Goal: Information Seeking & Learning: Learn about a topic

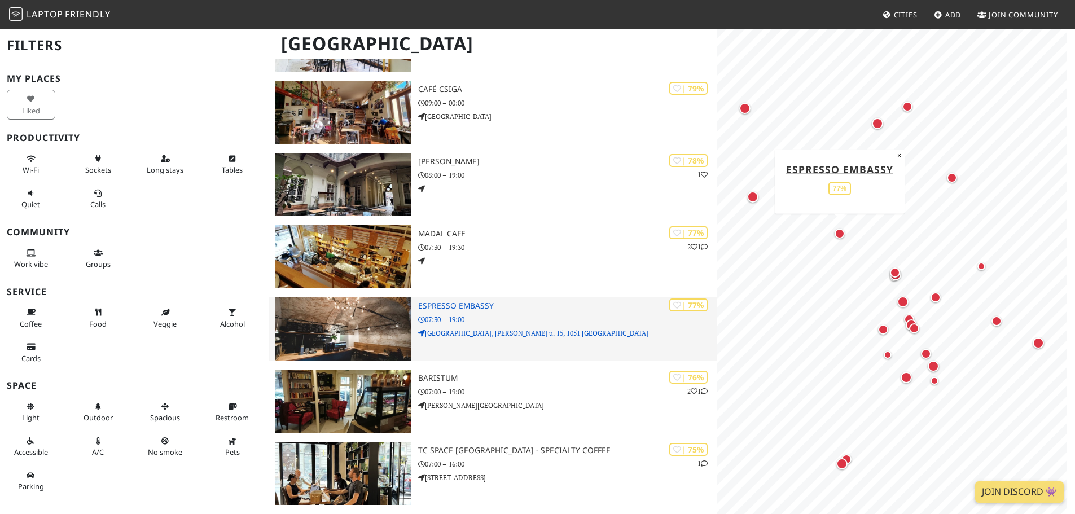
scroll to position [789, 0]
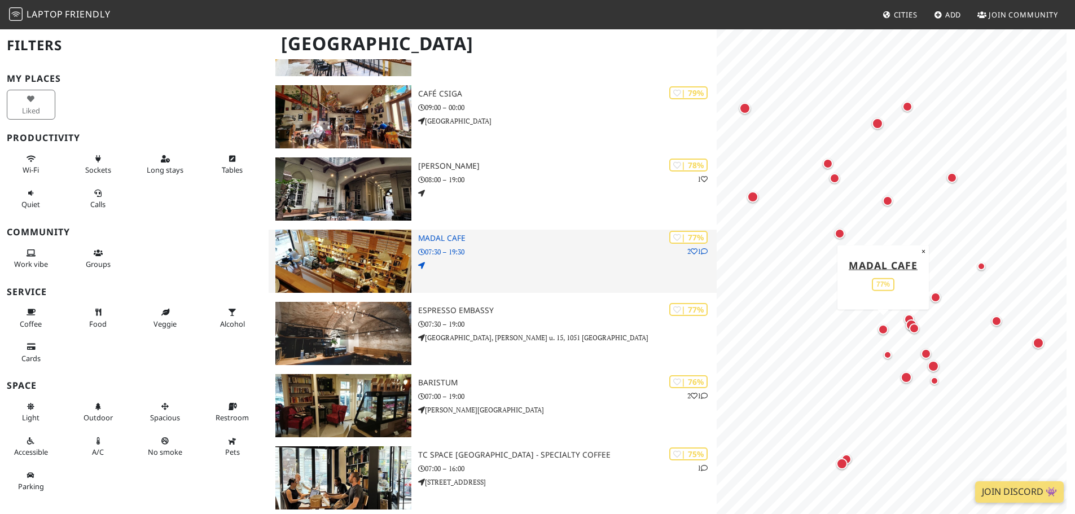
click at [449, 238] on h3 "Madal Cafe" at bounding box center [567, 239] width 299 height 10
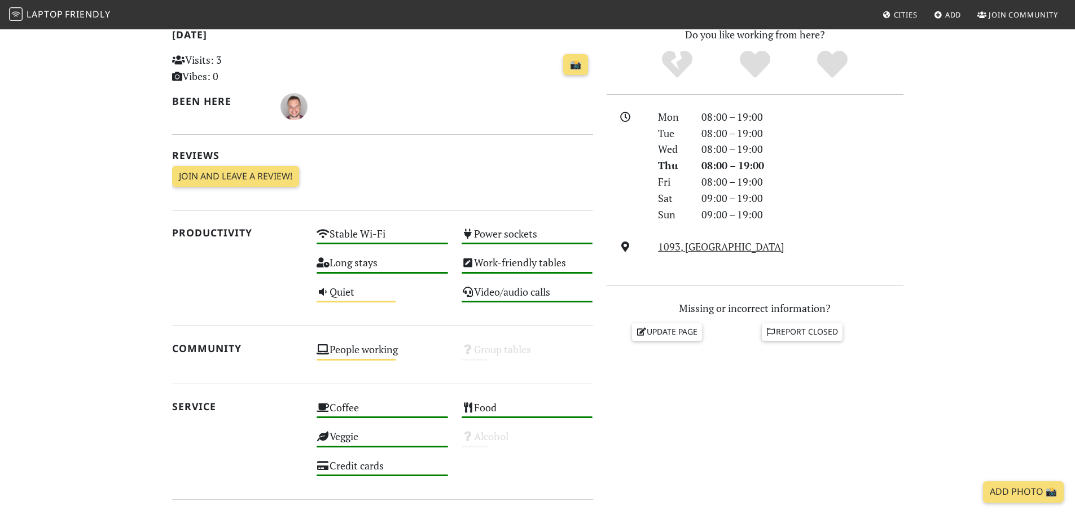
scroll to position [113, 0]
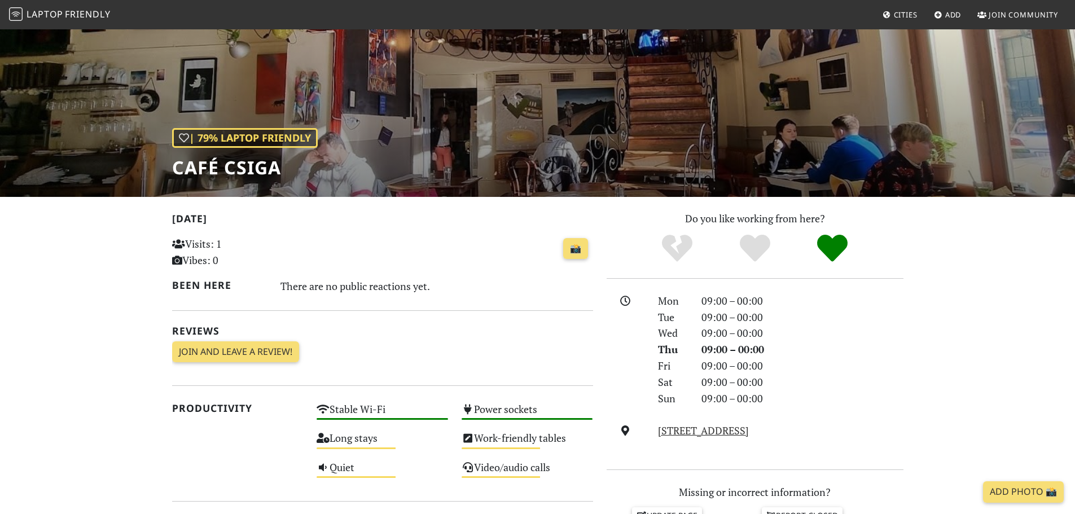
scroll to position [169, 0]
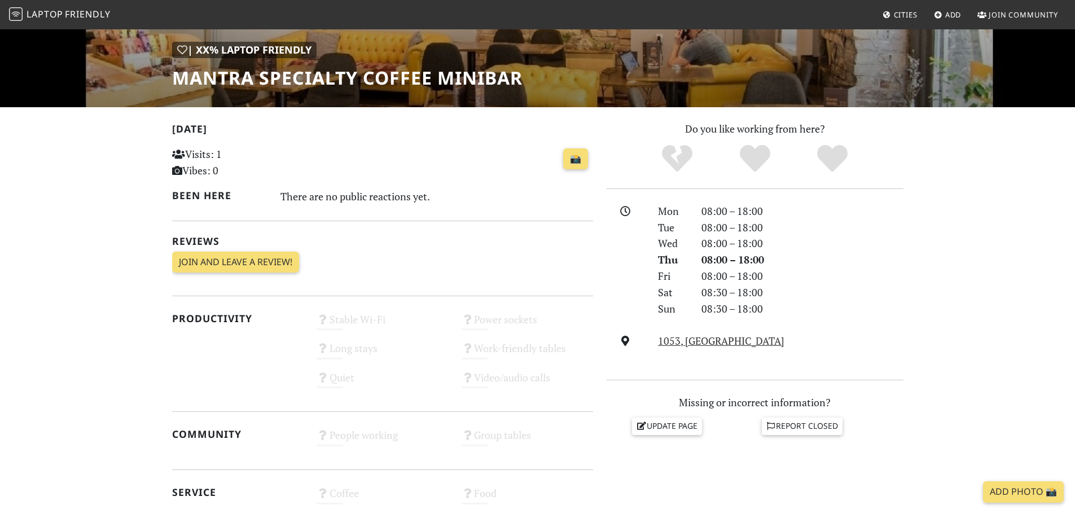
scroll to position [113, 0]
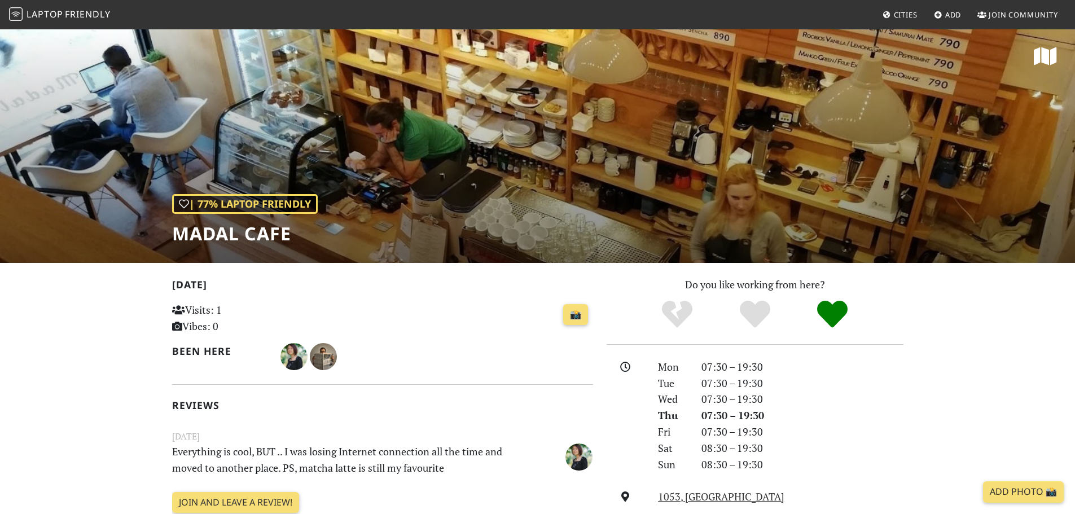
click at [59, 13] on span "Laptop" at bounding box center [45, 14] width 37 height 12
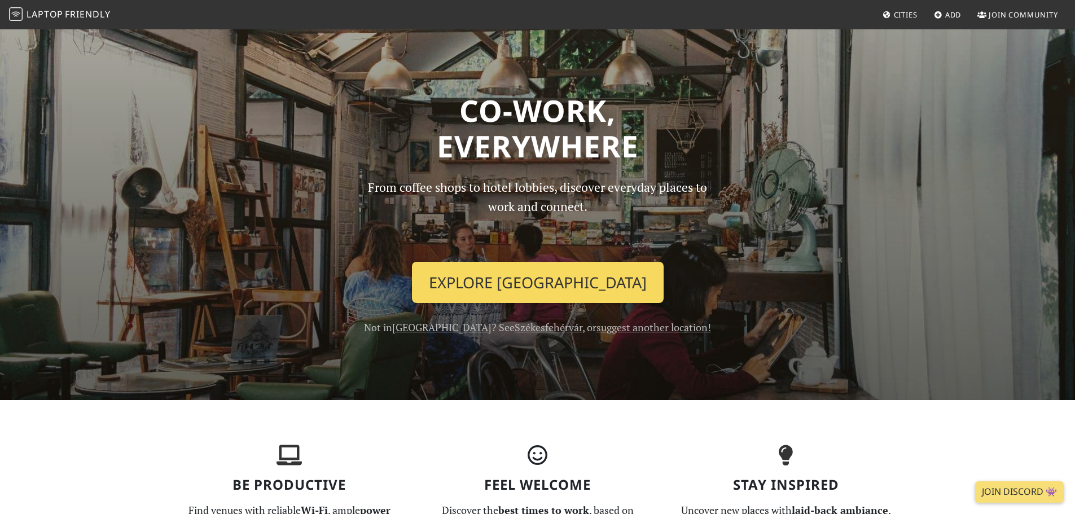
click at [533, 283] on link "Explore Budapest" at bounding box center [538, 283] width 252 height 42
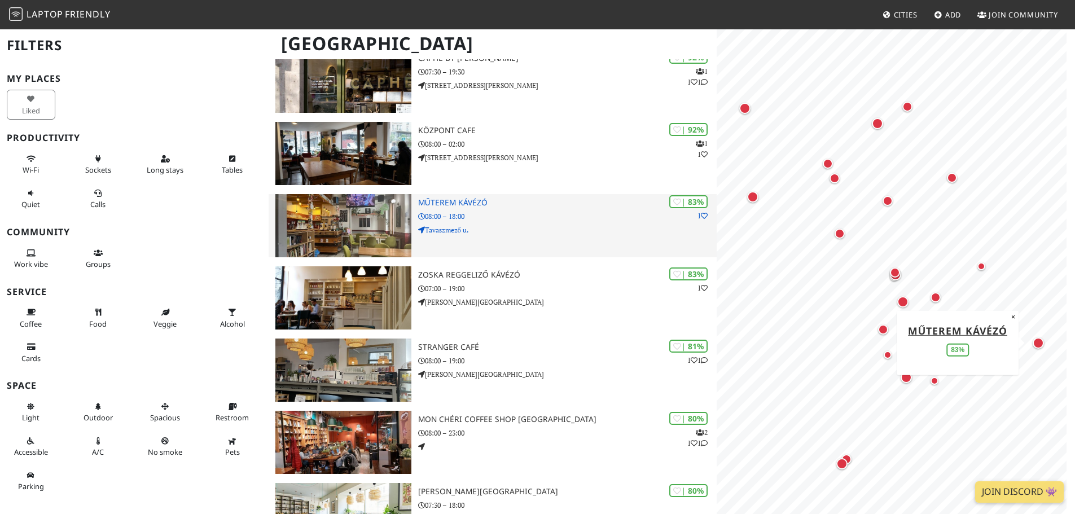
scroll to position [339, 0]
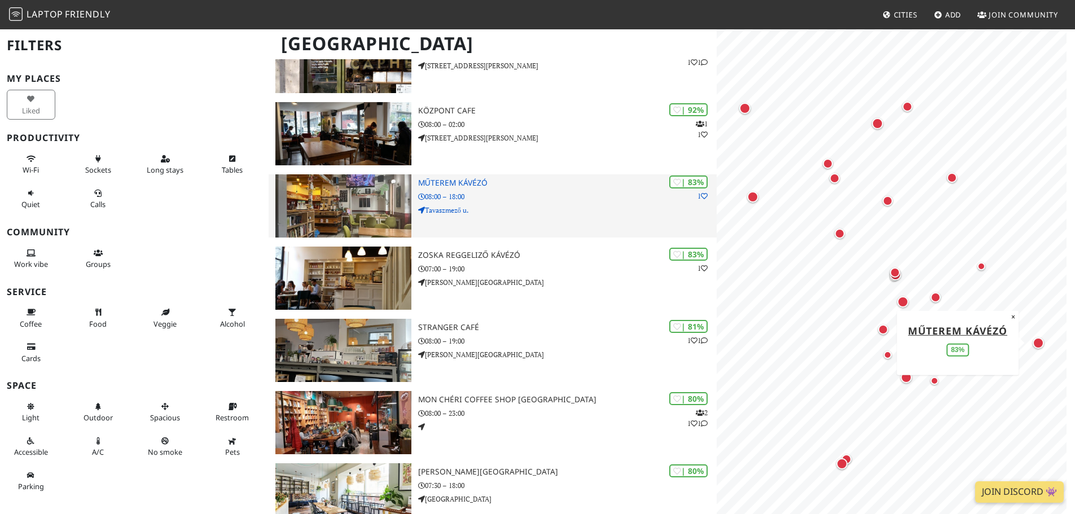
click at [454, 181] on h3 "Műterem Kávézó" at bounding box center [567, 183] width 299 height 10
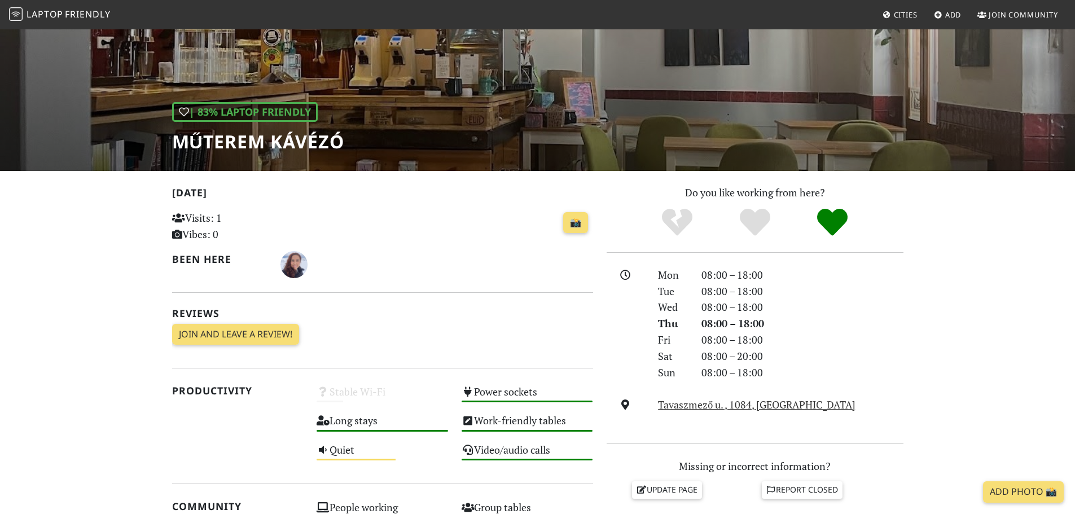
scroll to position [339, 0]
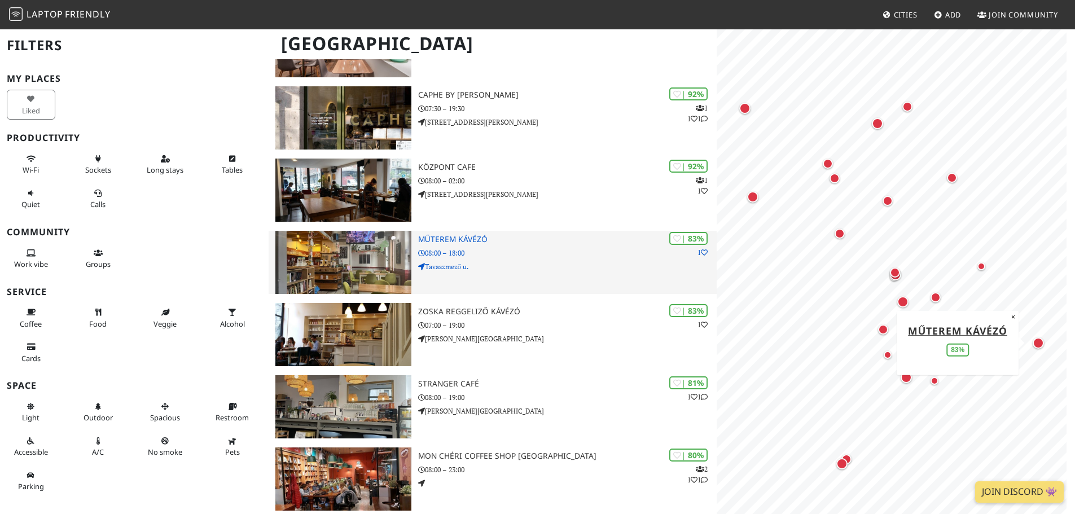
scroll to position [395, 0]
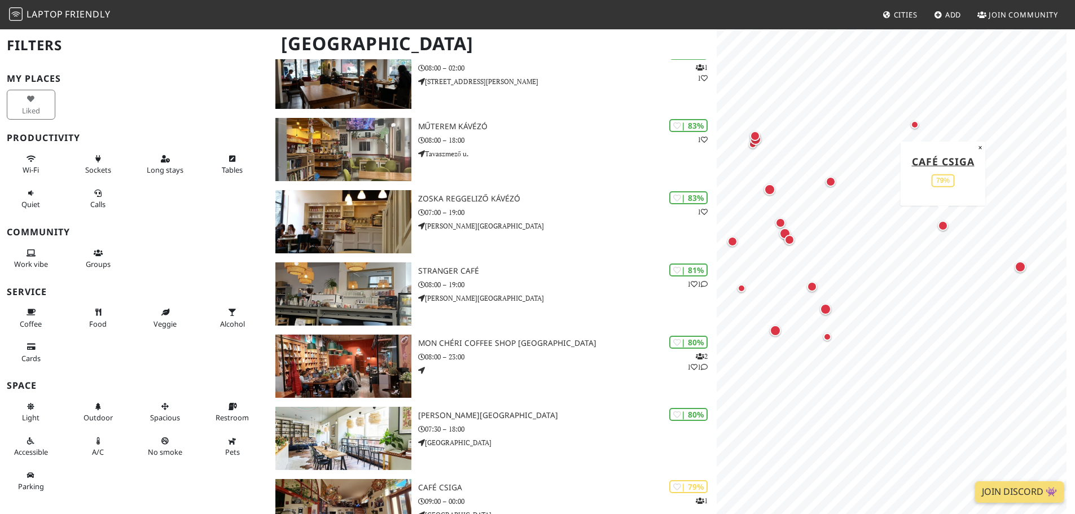
click at [941, 228] on div "Map marker" at bounding box center [943, 226] width 10 height 10
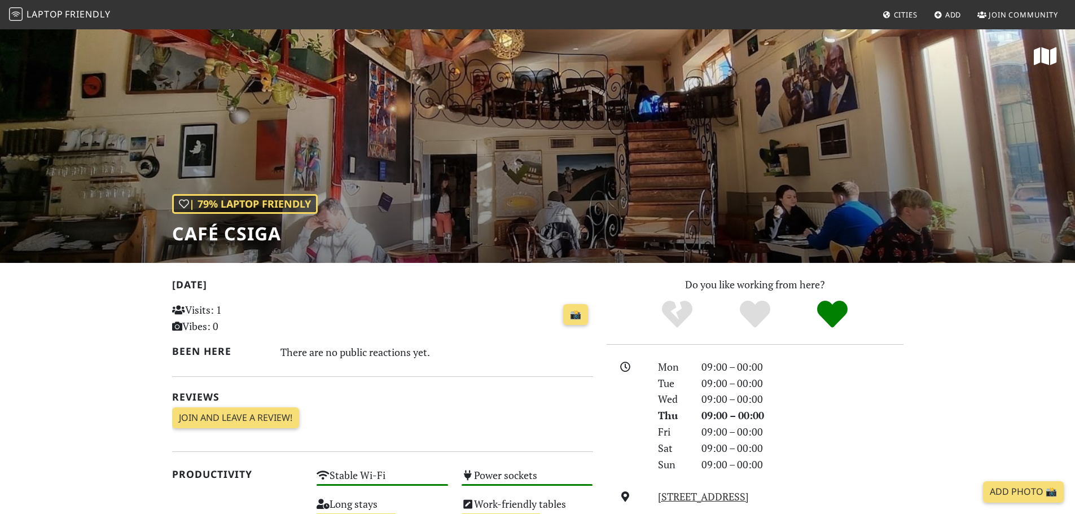
click at [499, 152] on div "| 79% Laptop Friendly Café Csiga" at bounding box center [537, 145] width 1075 height 235
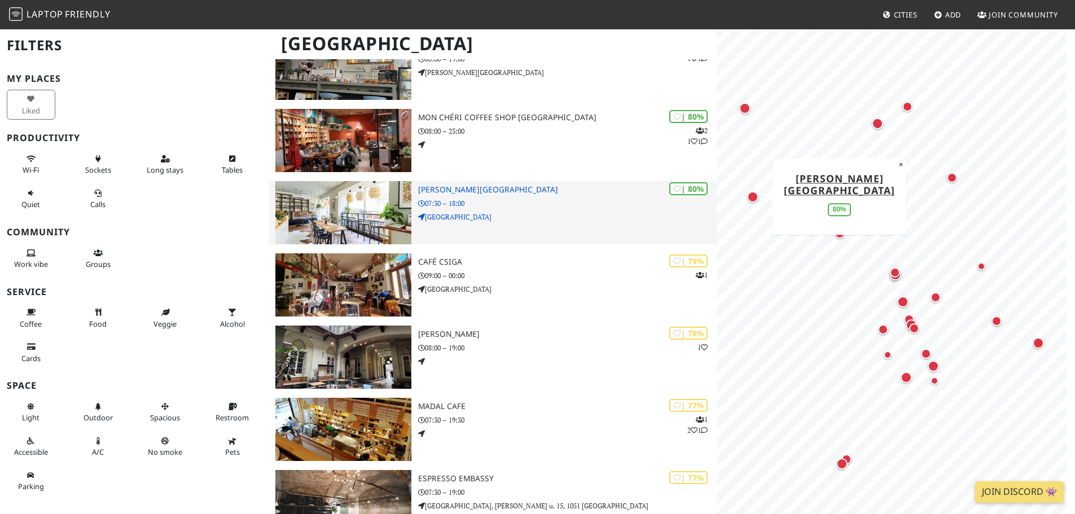
scroll to position [847, 0]
